Goal: Submit feedback/report problem: Submit feedback/report problem

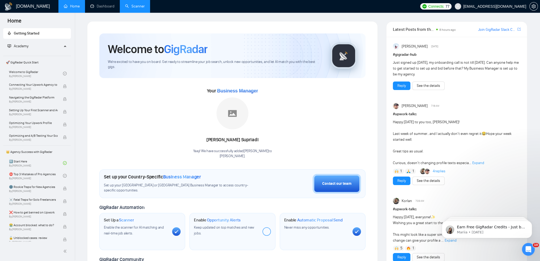
click at [145, 7] on link "Scanner" at bounding box center [135, 6] width 20 height 5
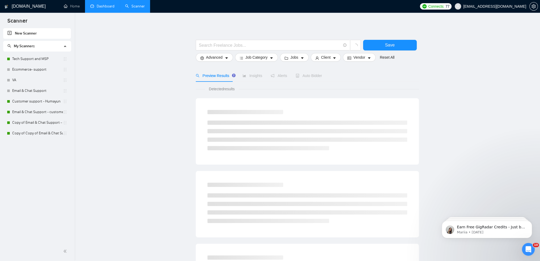
click at [90, 7] on link "Dashboard" at bounding box center [102, 6] width 24 height 5
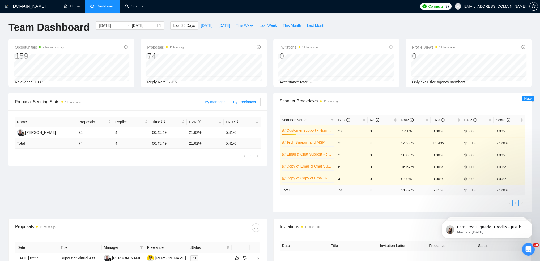
click at [245, 103] on span "By Freelancer" at bounding box center [244, 102] width 23 height 4
click at [229, 103] on input "By Freelancer" at bounding box center [229, 103] width 0 height 0
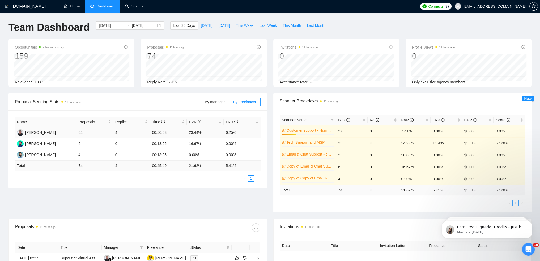
click at [158, 133] on td "00:50:53" at bounding box center [168, 132] width 37 height 11
click at [163, 163] on td "00:45:49" at bounding box center [168, 166] width 37 height 10
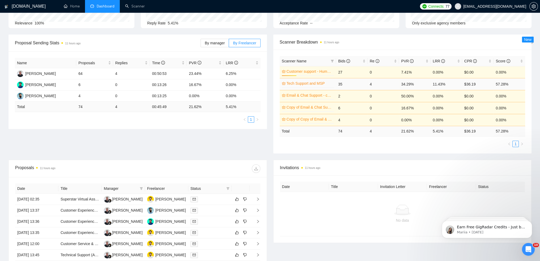
scroll to position [53, 0]
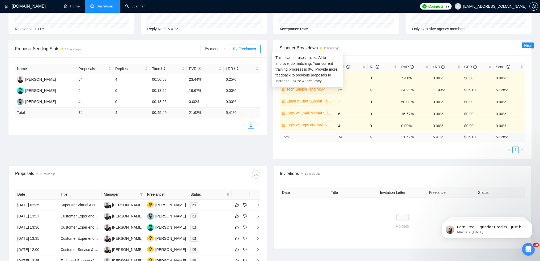
click at [301, 89] on link "Tech Support and MSP" at bounding box center [310, 89] width 47 height 6
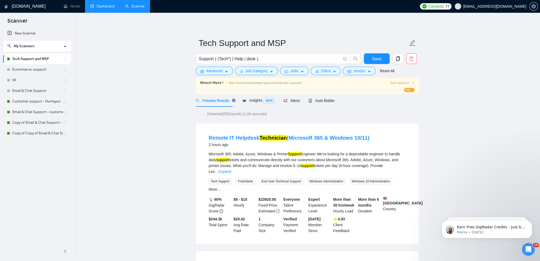
click at [108, 5] on link "Dashboard" at bounding box center [102, 6] width 24 height 5
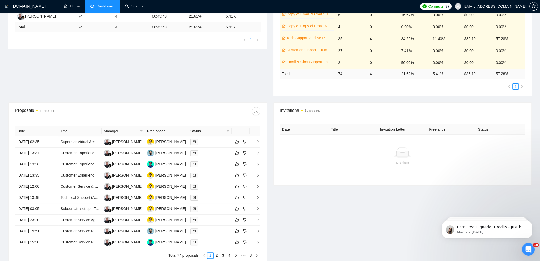
scroll to position [159, 0]
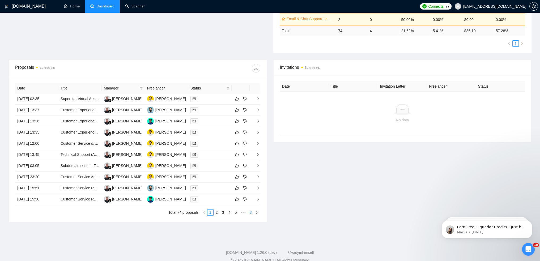
click at [252, 213] on link "8" at bounding box center [251, 213] width 6 height 6
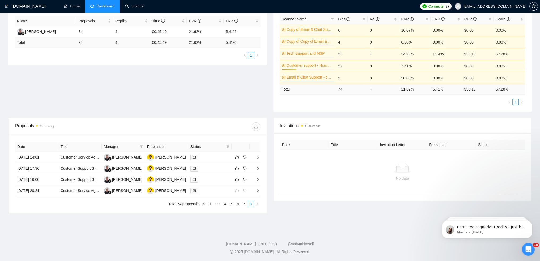
scroll to position [101, 0]
click at [229, 205] on link "5" at bounding box center [232, 204] width 6 height 6
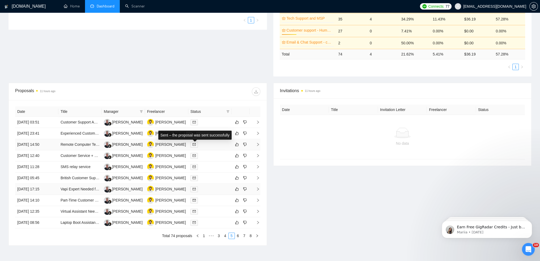
scroll to position [169, 0]
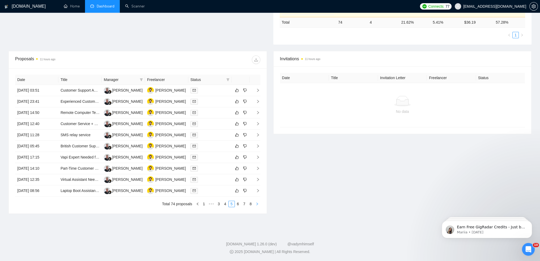
click at [257, 204] on icon "right" at bounding box center [258, 204] width 2 height 3
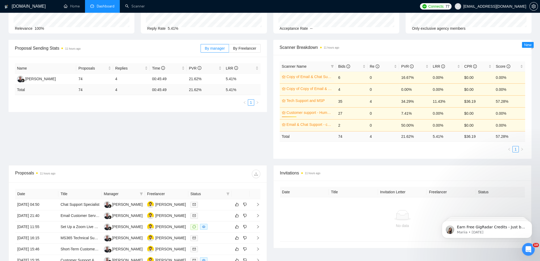
scroll to position [0, 0]
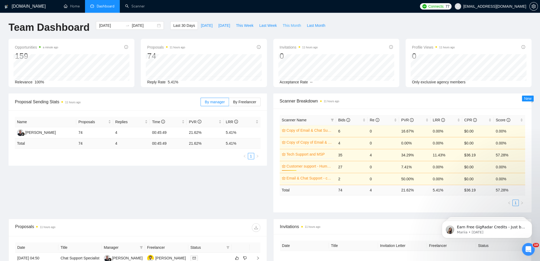
click at [287, 25] on span "This Month" at bounding box center [292, 26] width 18 height 6
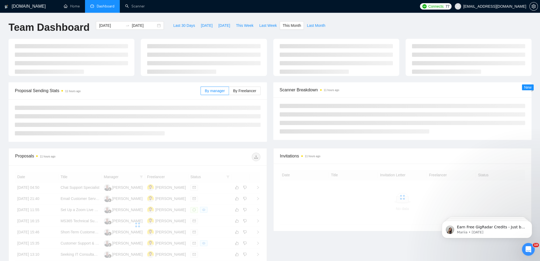
type input "2025-08-01"
type input "2025-08-31"
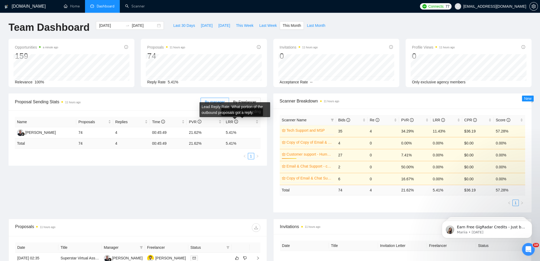
click at [199, 175] on div "Proposal Sending Stats 11 hours ago By manager By Freelancer Name Proposals Rep…" at bounding box center [270, 156] width 530 height 125
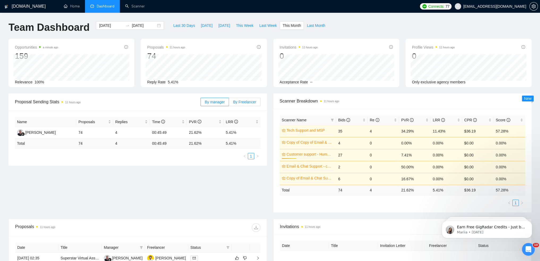
click at [248, 102] on span "By Freelancer" at bounding box center [244, 102] width 23 height 4
click at [229, 103] on input "By Freelancer" at bounding box center [229, 103] width 0 height 0
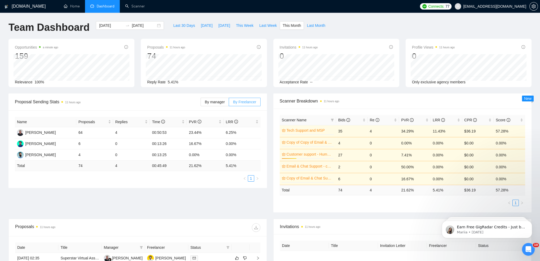
click at [248, 102] on span "By Freelancer" at bounding box center [244, 102] width 23 height 4
click at [229, 103] on input "By Freelancer" at bounding box center [229, 103] width 0 height 0
click at [222, 26] on span "Yesterday" at bounding box center [225, 26] width 12 height 6
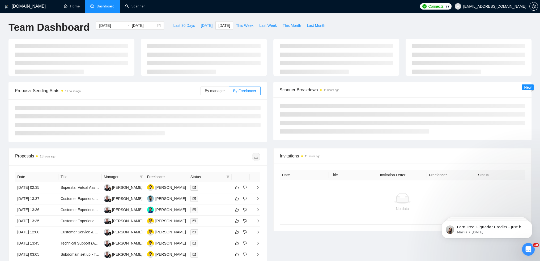
type input "2025-08-24"
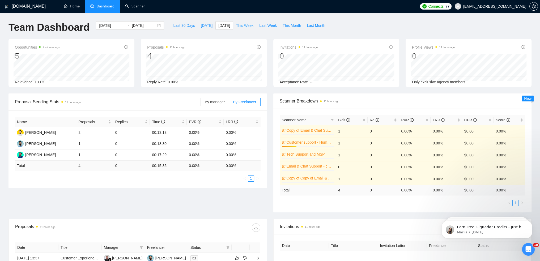
click at [243, 26] on span "This Week" at bounding box center [245, 26] width 18 height 6
type input "2025-08-25"
type input "2025-08-31"
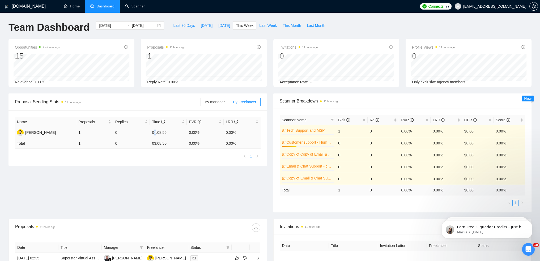
click at [154, 134] on td "03:08:55" at bounding box center [168, 132] width 37 height 11
click at [157, 137] on td "03:08:55" at bounding box center [168, 132] width 37 height 11
click at [526, 247] on icon "Open Intercom Messenger" at bounding box center [528, 249] width 9 height 9
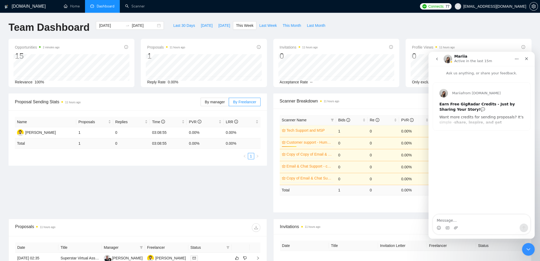
click at [472, 219] on textarea "Message…" at bounding box center [481, 219] width 97 height 9
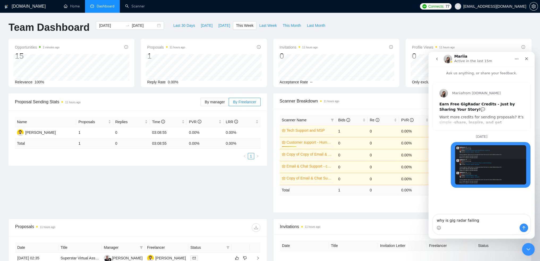
type textarea "why is gig radar failing"
type textarea "t"
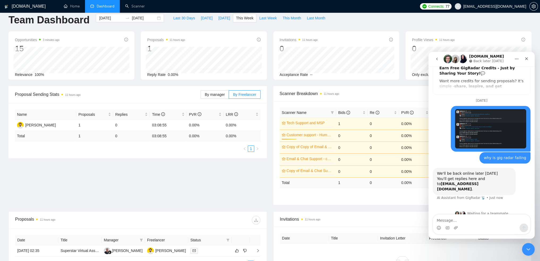
scroll to position [37, 0]
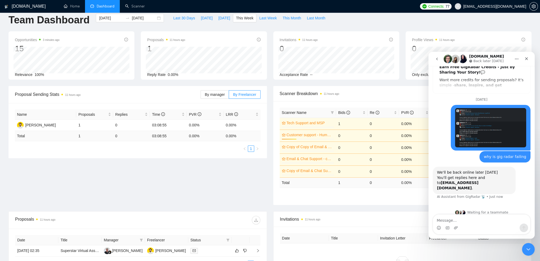
click at [462, 219] on textarea "Message…" at bounding box center [481, 219] width 97 height 9
type textarea "your system just crashed"
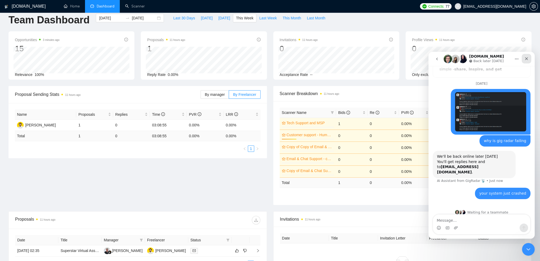
click at [523, 60] on div "Close" at bounding box center [527, 59] width 10 height 10
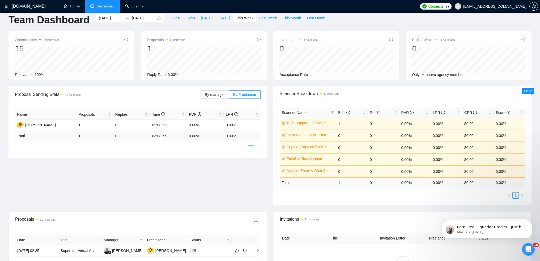
scroll to position [0, 0]
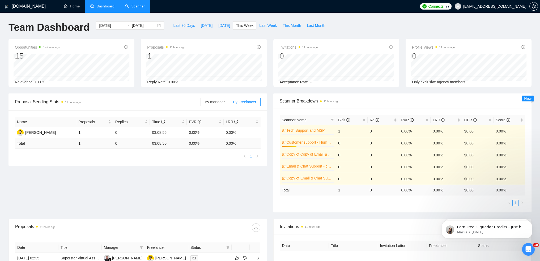
click at [127, 5] on link "Scanner" at bounding box center [135, 6] width 20 height 5
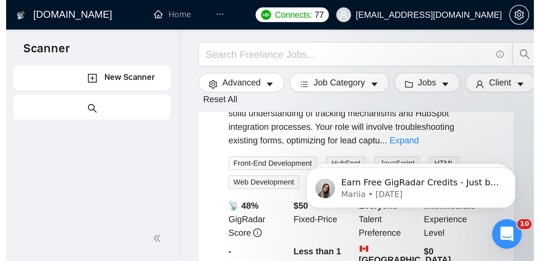
scroll to position [53, 0]
